Goal: Task Accomplishment & Management: Manage account settings

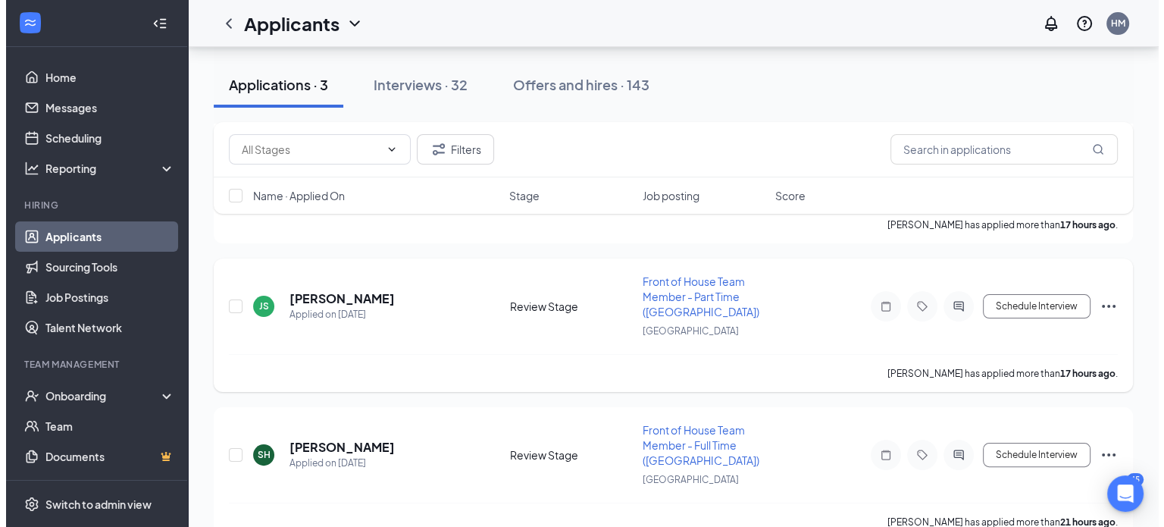
scroll to position [282, 0]
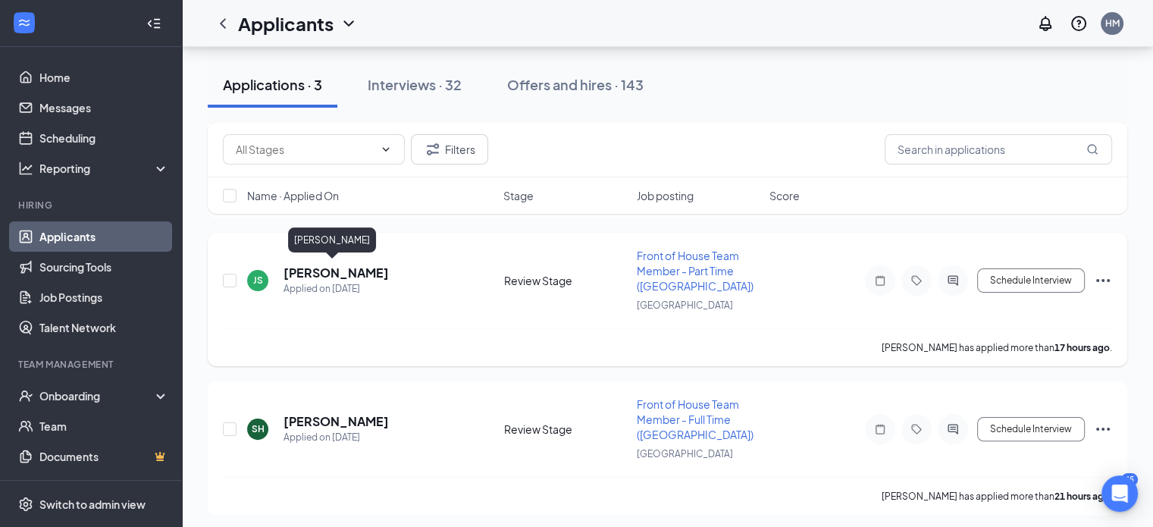
click at [324, 273] on h5 "[PERSON_NAME]" at bounding box center [335, 272] width 105 height 17
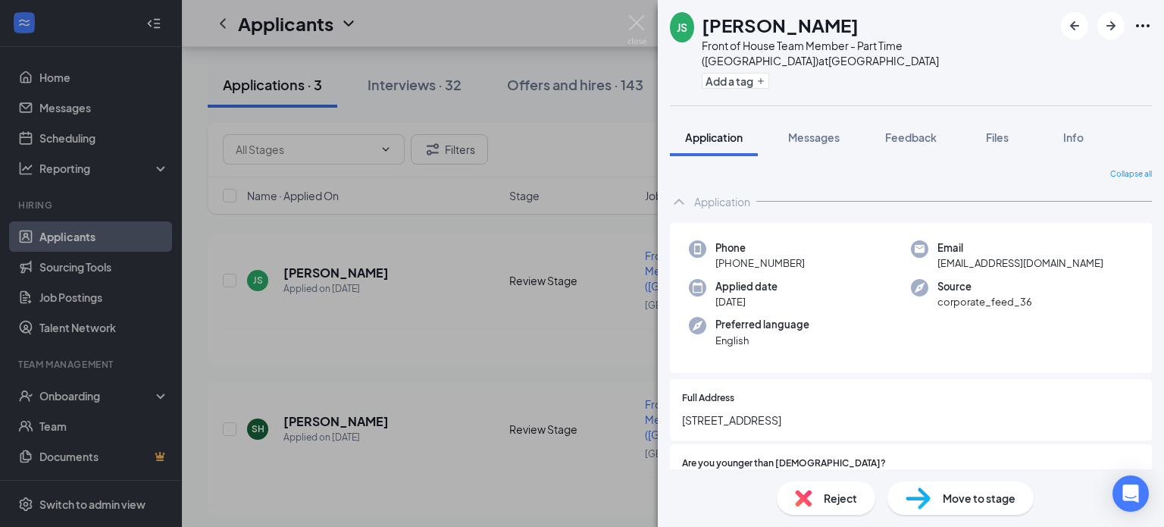
click at [955, 492] on span "Move to stage" at bounding box center [979, 498] width 73 height 17
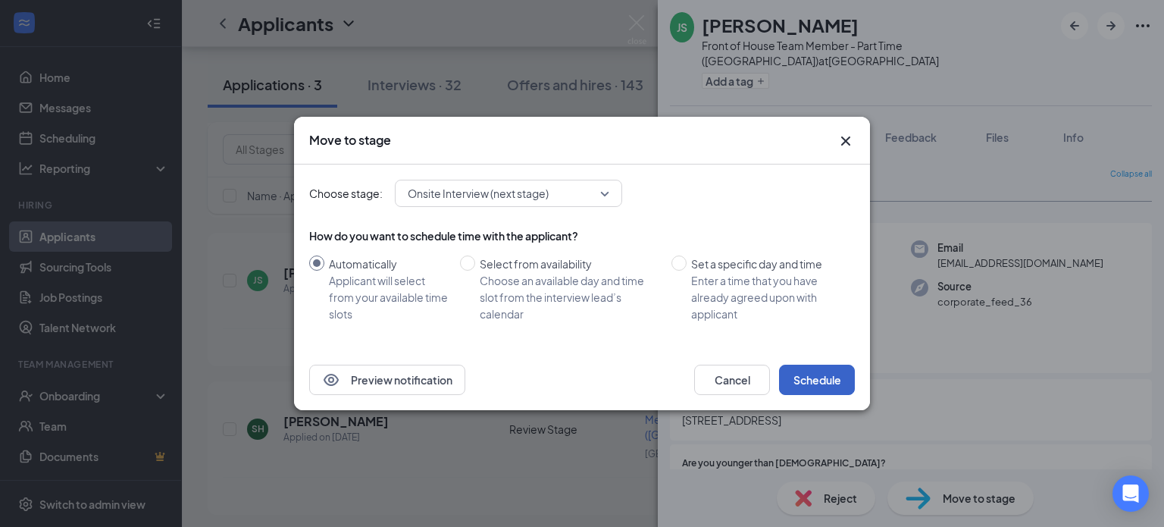
click at [807, 366] on button "Schedule" at bounding box center [817, 380] width 76 height 30
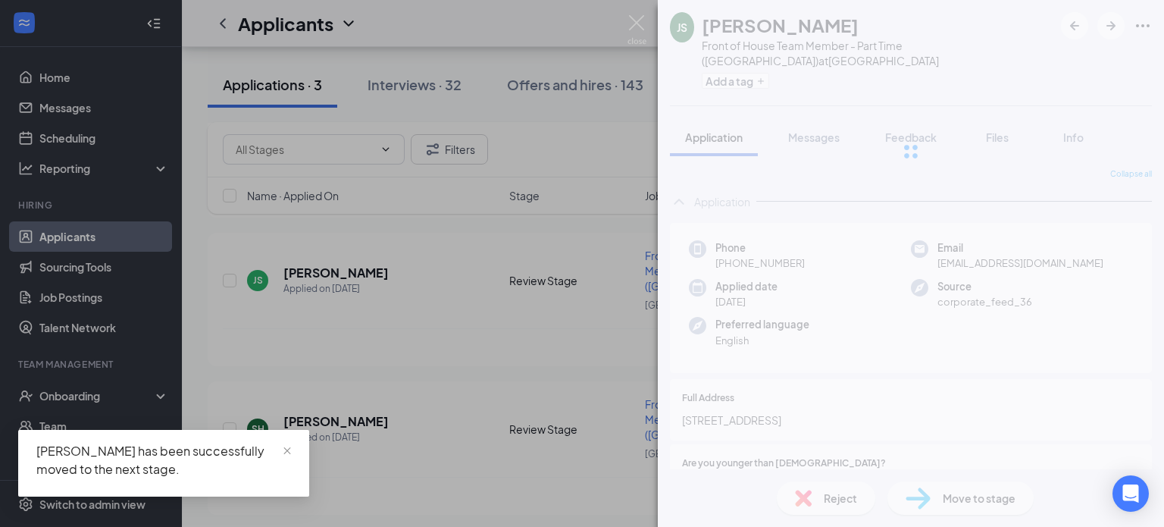
scroll to position [136, 0]
click at [473, 351] on div "JS [PERSON_NAME] Front of House Team Member - Part Time ([GEOGRAPHIC_DATA]) at …" at bounding box center [582, 263] width 1164 height 527
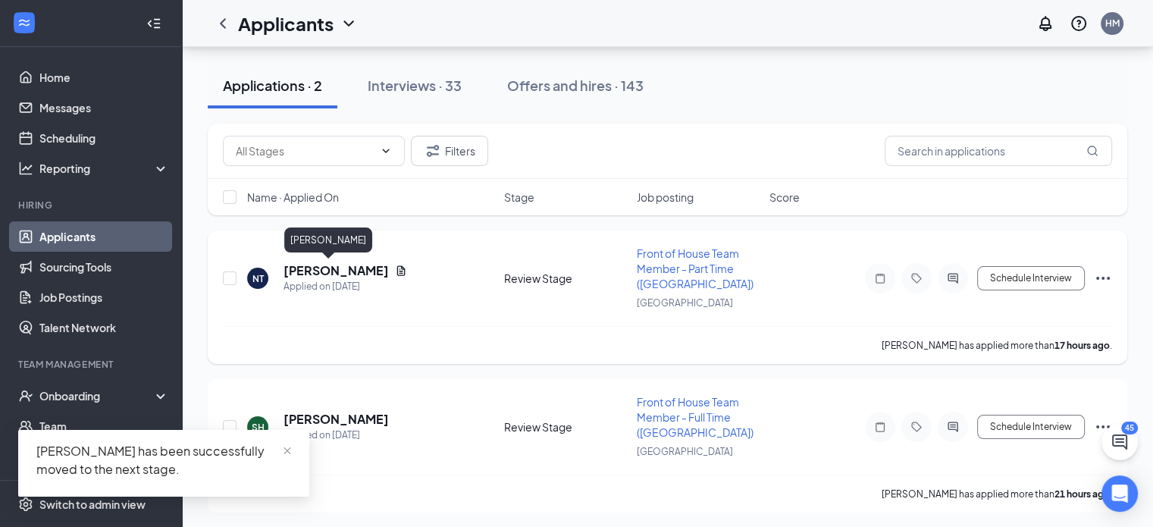
click at [309, 274] on h5 "[PERSON_NAME]" at bounding box center [335, 270] width 105 height 17
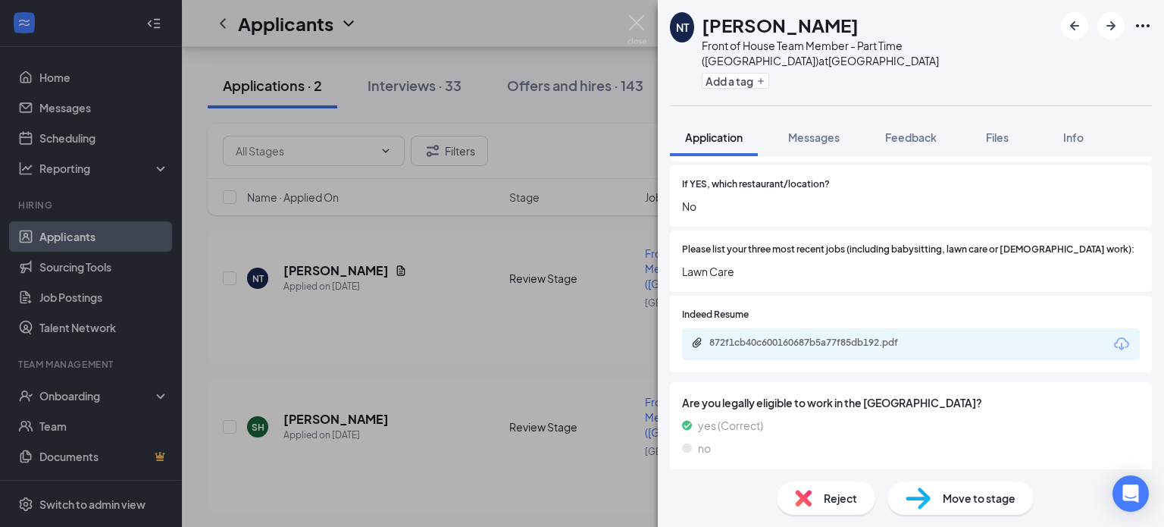
scroll to position [682, 0]
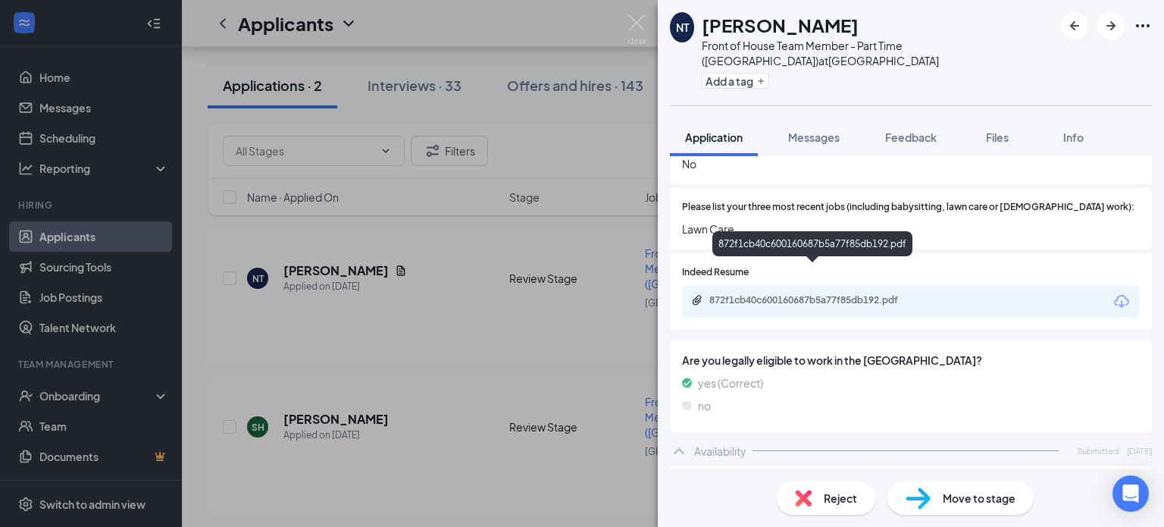
click at [855, 294] on div "872f1cb40c600160687b5a77f85db192.pdf" at bounding box center [815, 300] width 212 height 12
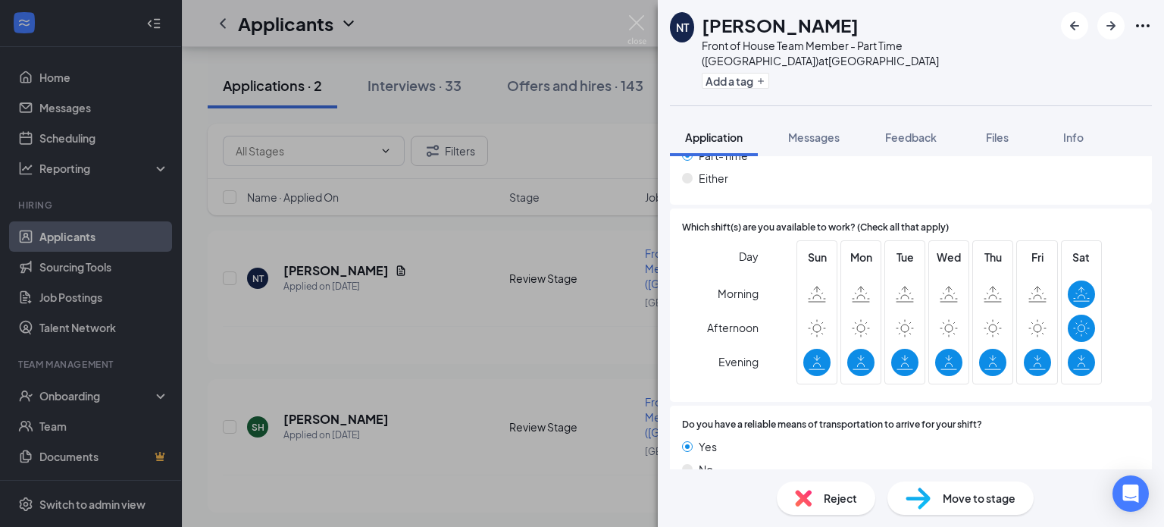
scroll to position [1116, 0]
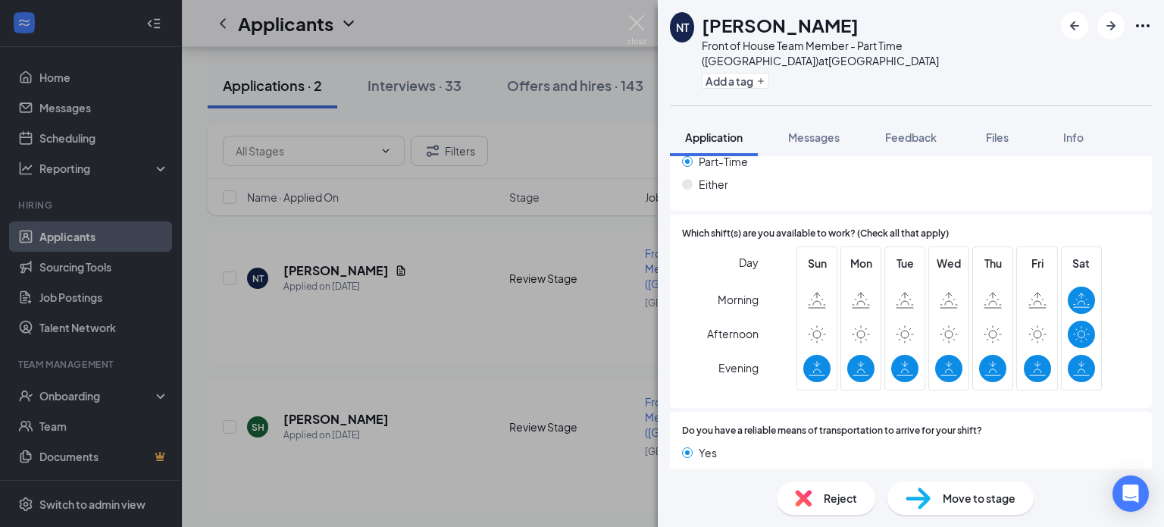
click at [943, 499] on span "Move to stage" at bounding box center [979, 498] width 73 height 17
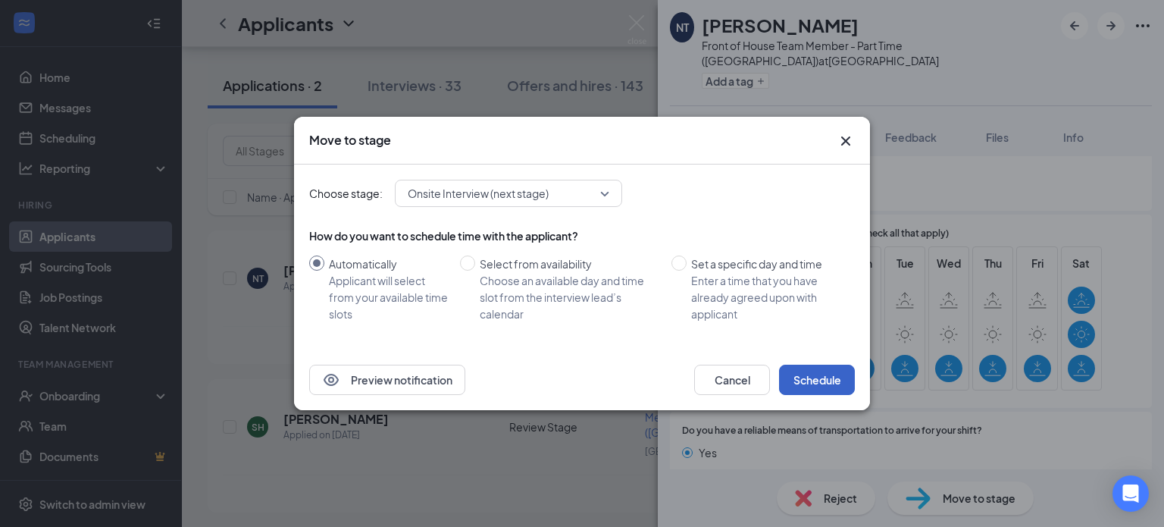
click at [799, 375] on button "Schedule" at bounding box center [817, 380] width 76 height 30
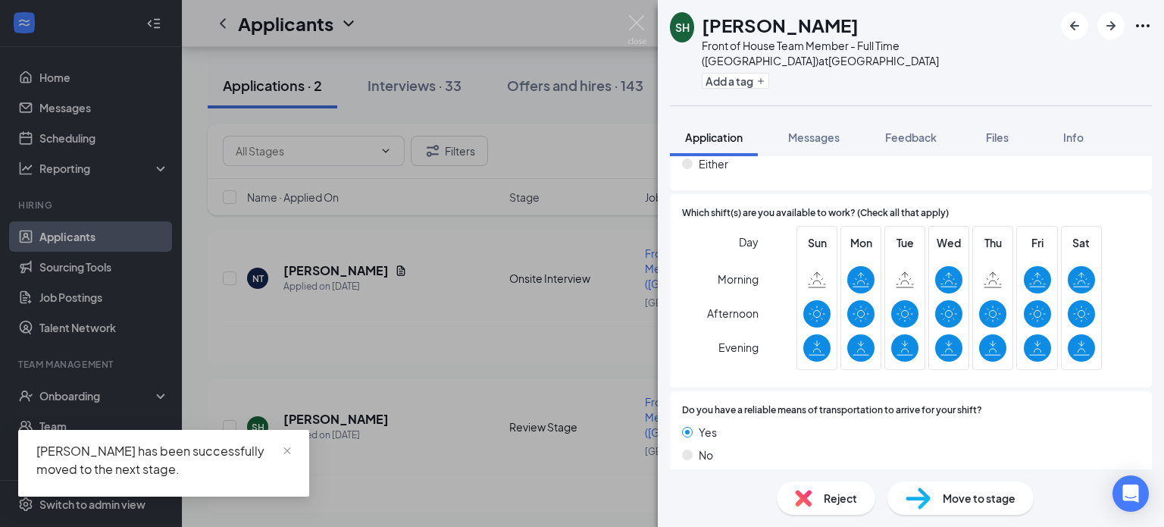
scroll to position [1039, 0]
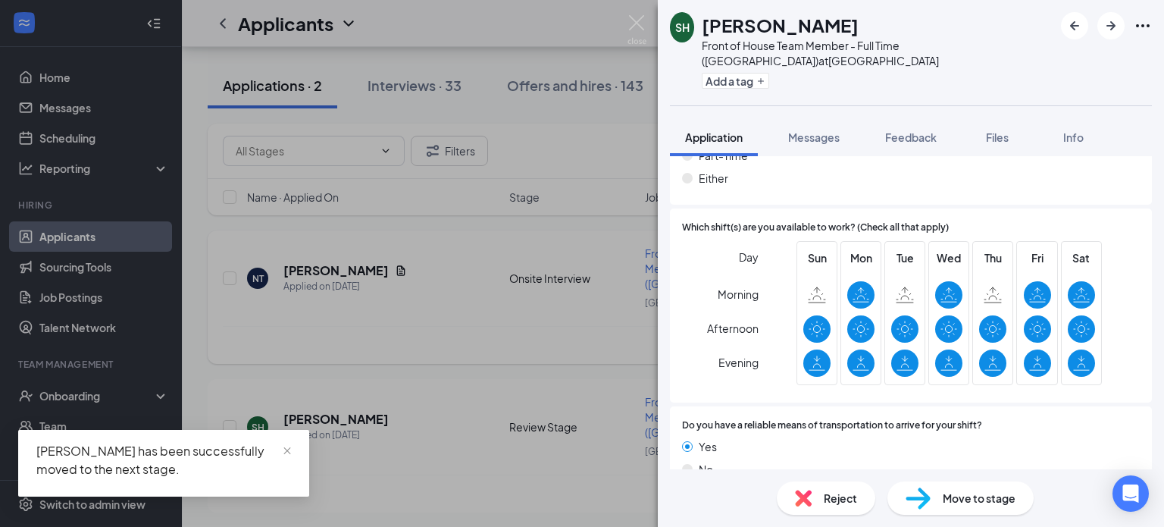
click at [491, 345] on div "SH [PERSON_NAME] Front of House Team Member - Full Time ([GEOGRAPHIC_DATA]) at …" at bounding box center [582, 263] width 1164 height 527
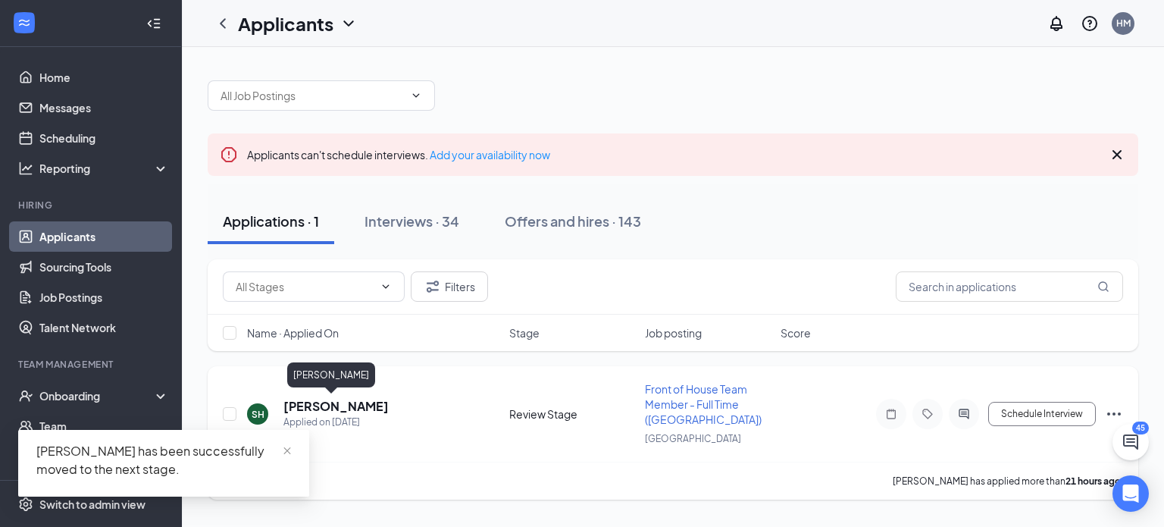
click at [333, 402] on h5 "[PERSON_NAME]" at bounding box center [335, 406] width 105 height 17
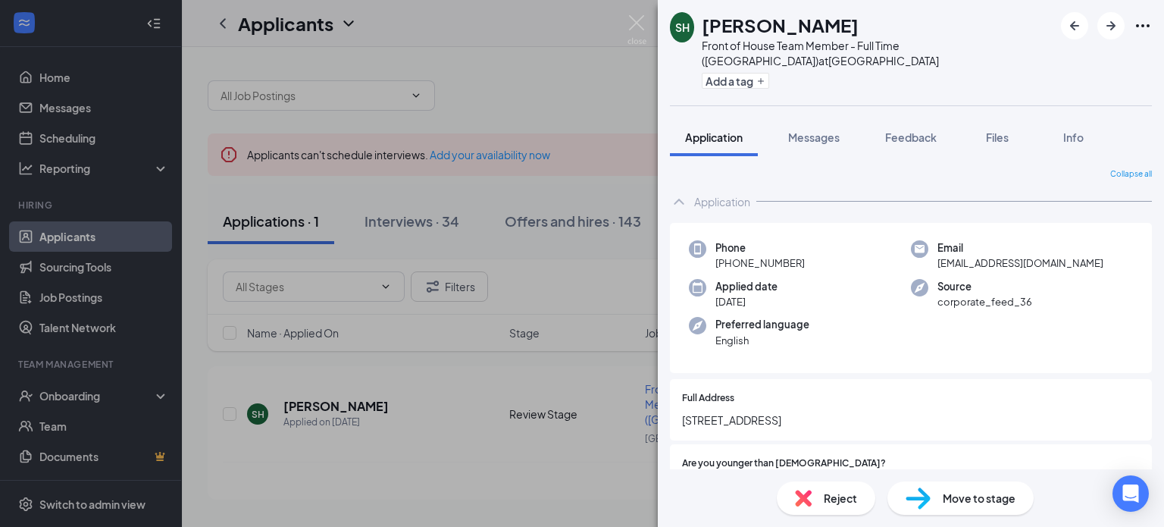
click at [574, 300] on div "SH [PERSON_NAME] Front of House Team Member - Full Time ([GEOGRAPHIC_DATA]) at …" at bounding box center [582, 263] width 1164 height 527
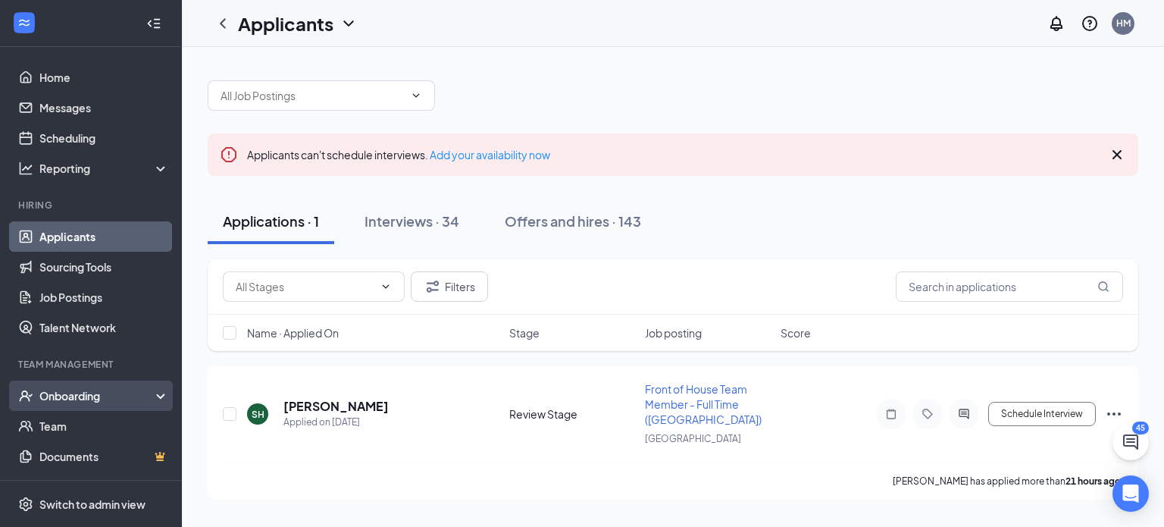
click at [104, 405] on div "Onboarding" at bounding box center [91, 395] width 182 height 30
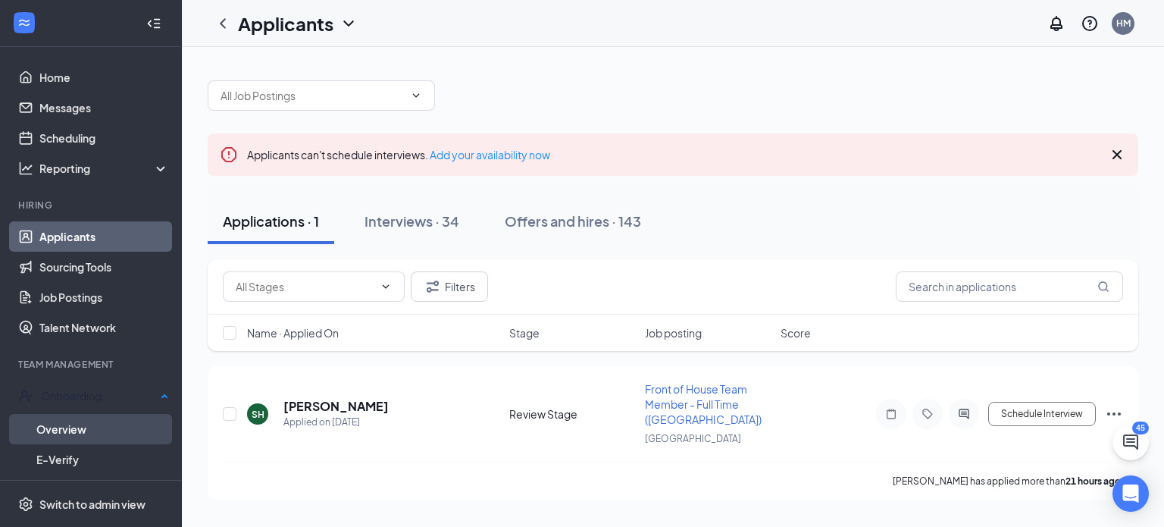
click at [87, 427] on link "Overview" at bounding box center [102, 429] width 133 height 30
